Goal: Task Accomplishment & Management: Manage account settings

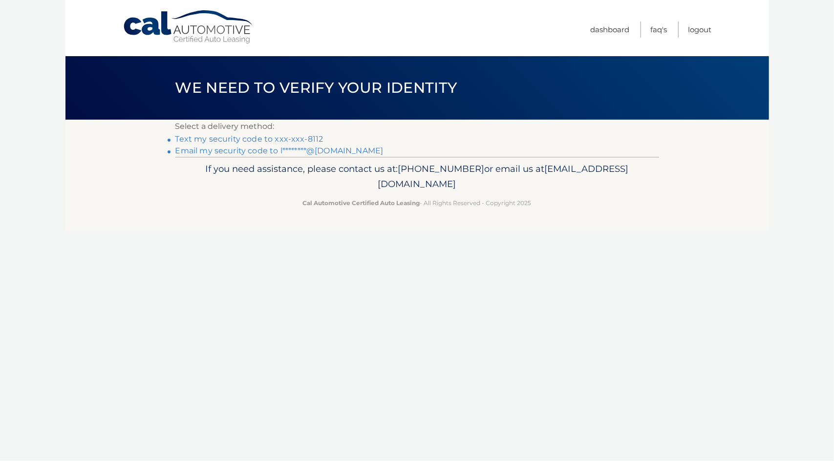
click at [318, 139] on link "Text my security code to xxx-xxx-8112" at bounding box center [249, 138] width 148 height 9
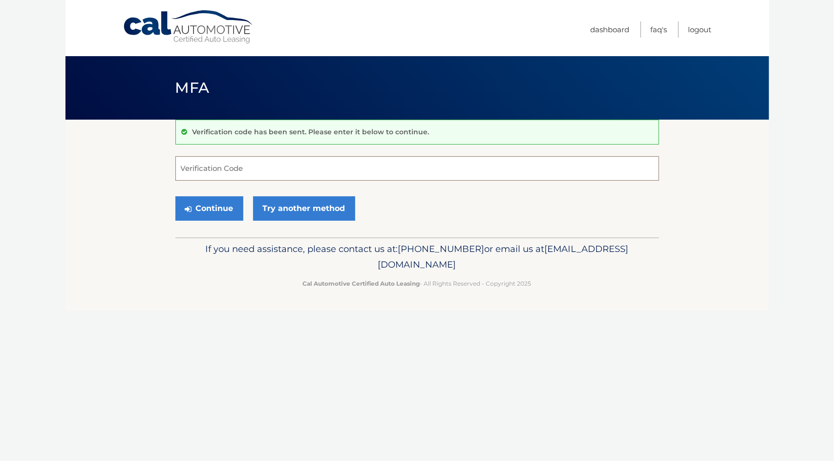
click at [249, 166] on input "Verification Code" at bounding box center [417, 168] width 484 height 24
type input "197819"
click at [209, 208] on button "Continue" at bounding box center [209, 209] width 68 height 24
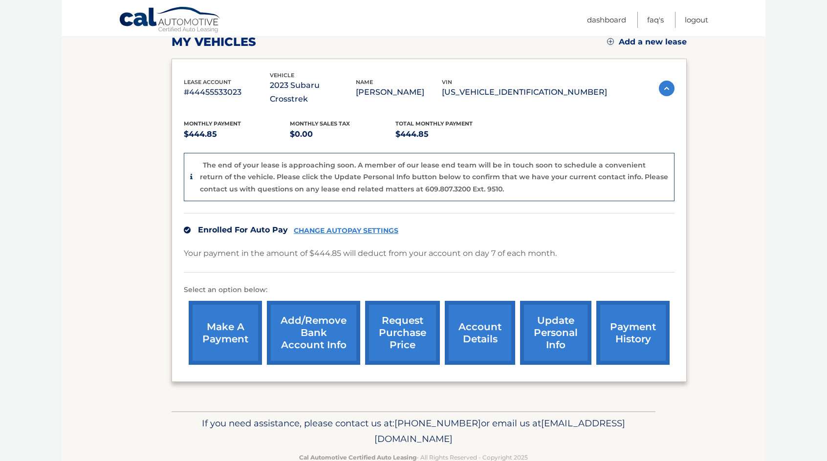
scroll to position [147, 0]
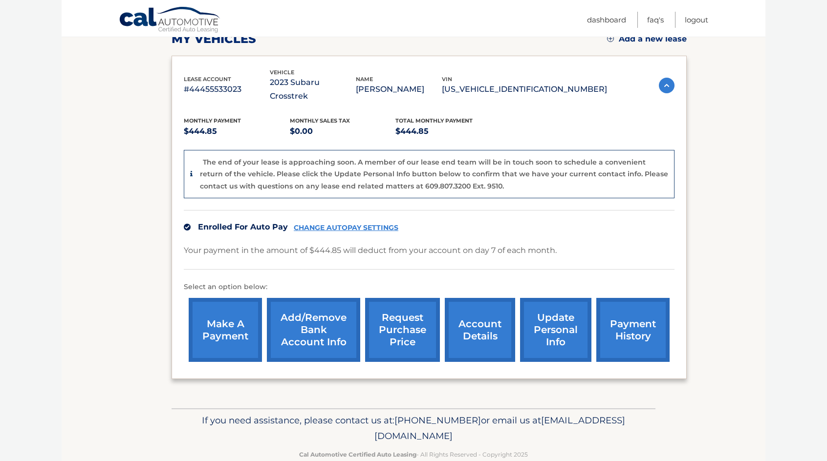
click at [305, 320] on link "Add/Remove bank account info" at bounding box center [313, 330] width 93 height 64
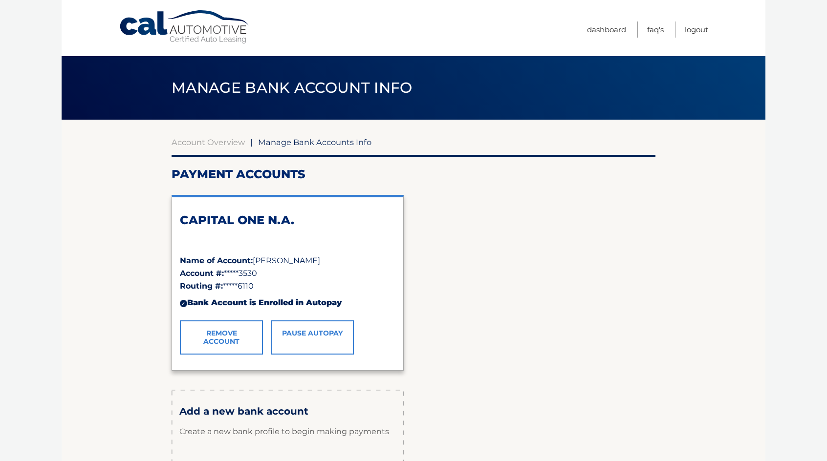
click at [238, 341] on link "Remove Account" at bounding box center [221, 338] width 83 height 34
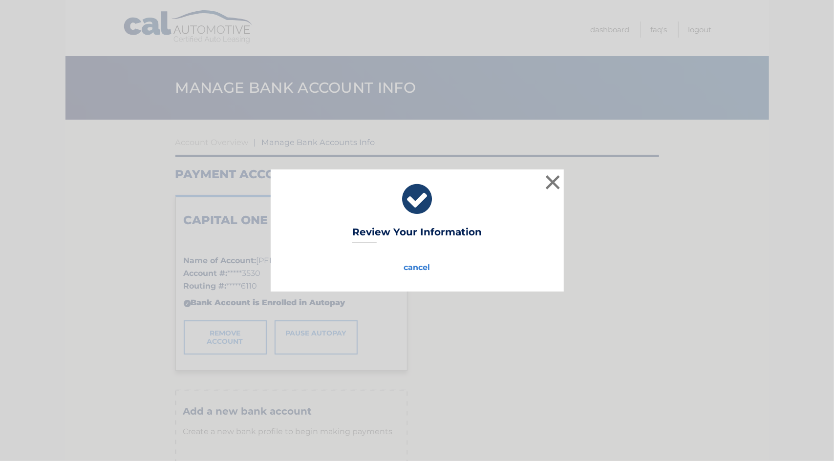
click at [417, 199] on icon at bounding box center [417, 199] width 269 height 35
click at [551, 183] on button "×" at bounding box center [554, 183] width 20 height 20
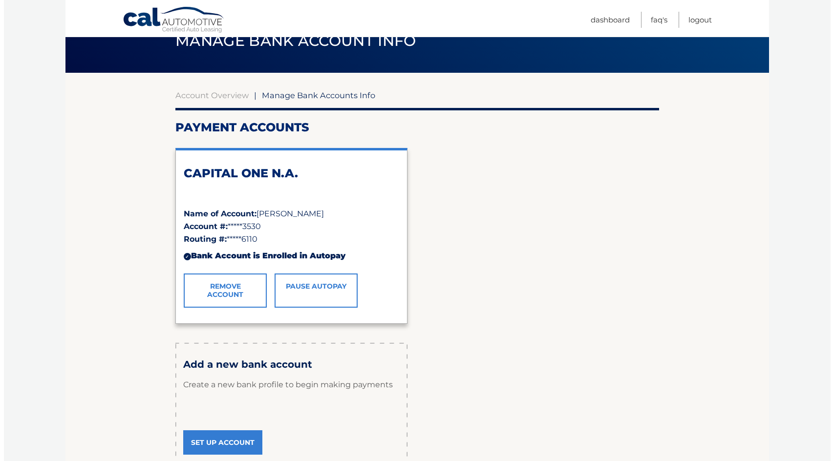
scroll to position [49, 0]
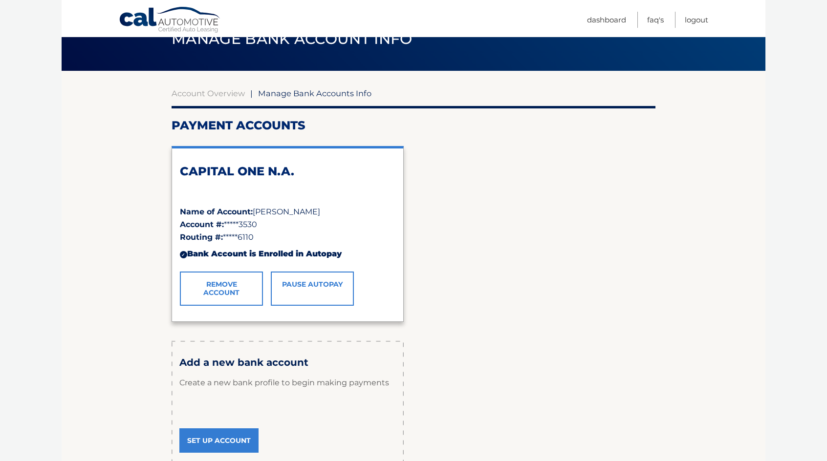
click at [308, 284] on link "Pause AutoPay" at bounding box center [312, 289] width 83 height 34
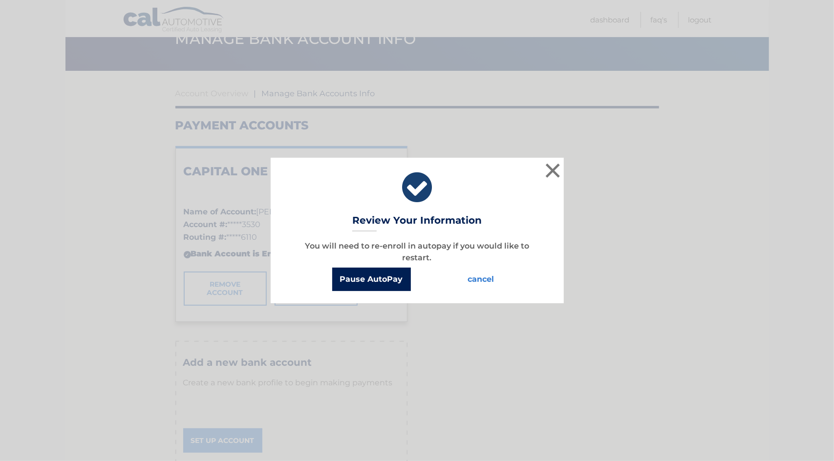
click at [395, 281] on button "Pause AutoPay" at bounding box center [371, 279] width 79 height 23
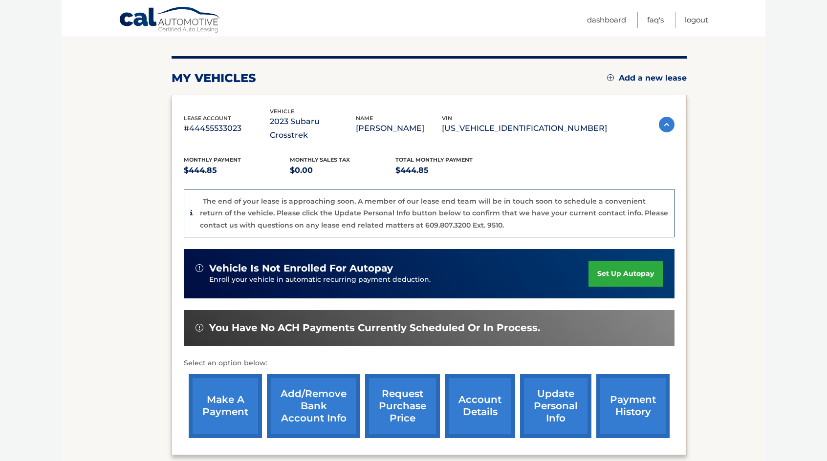
scroll to position [147, 0]
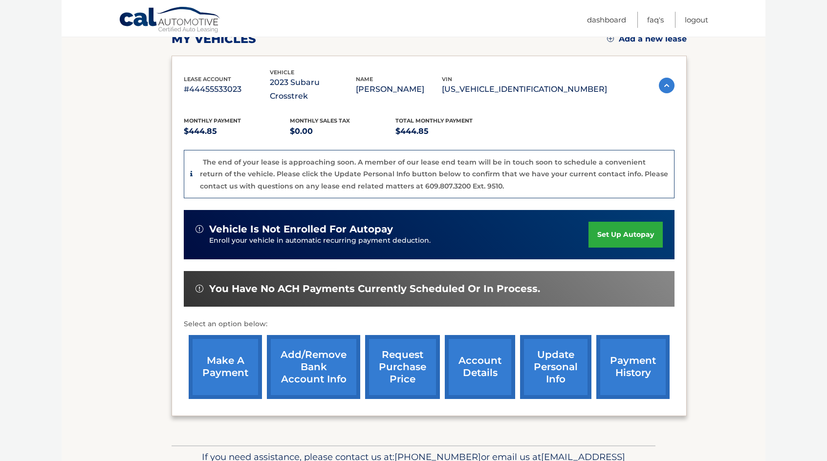
click at [313, 346] on link "Add/Remove bank account info" at bounding box center [313, 367] width 93 height 64
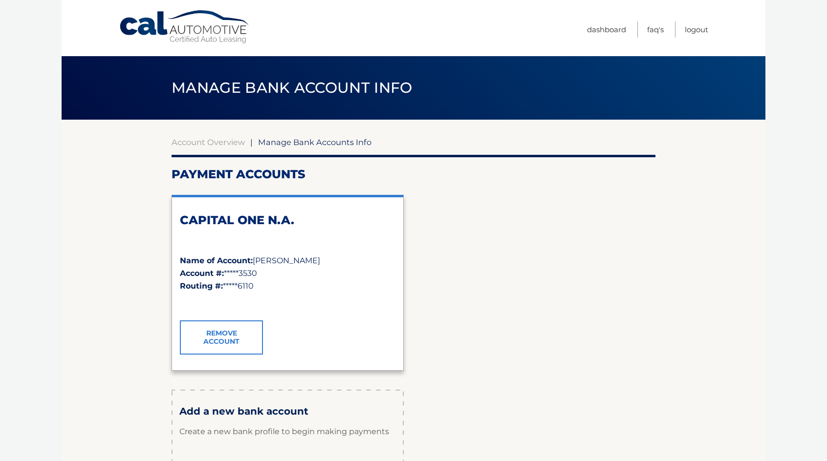
click at [222, 333] on link "Remove Account" at bounding box center [221, 338] width 83 height 34
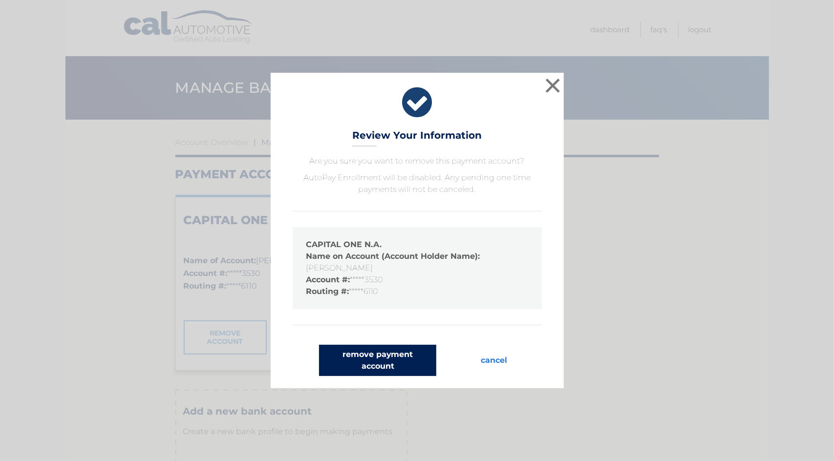
click at [400, 361] on button "remove payment account" at bounding box center [377, 360] width 117 height 31
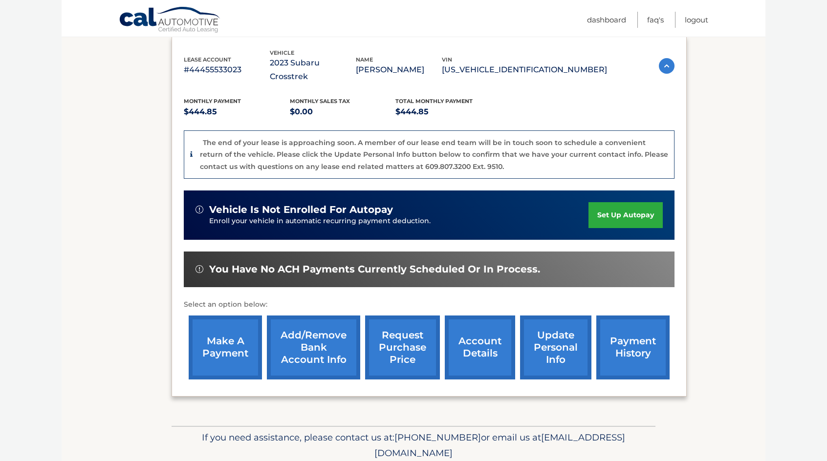
scroll to position [190, 0]
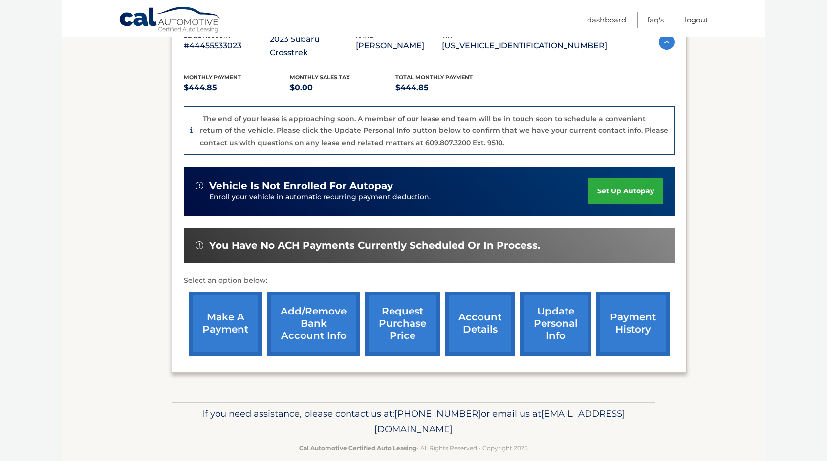
click at [309, 306] on link "Add/Remove bank account info" at bounding box center [313, 324] width 93 height 64
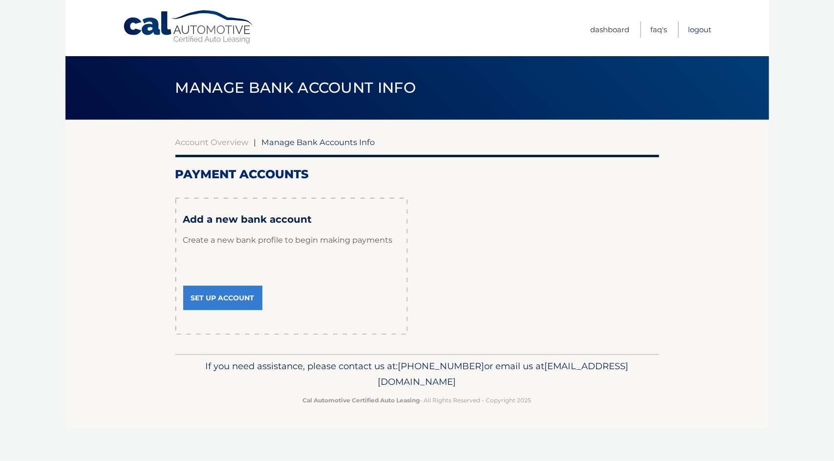
click at [697, 32] on link "Logout" at bounding box center [700, 30] width 23 height 16
